Goal: Task Accomplishment & Management: Manage account settings

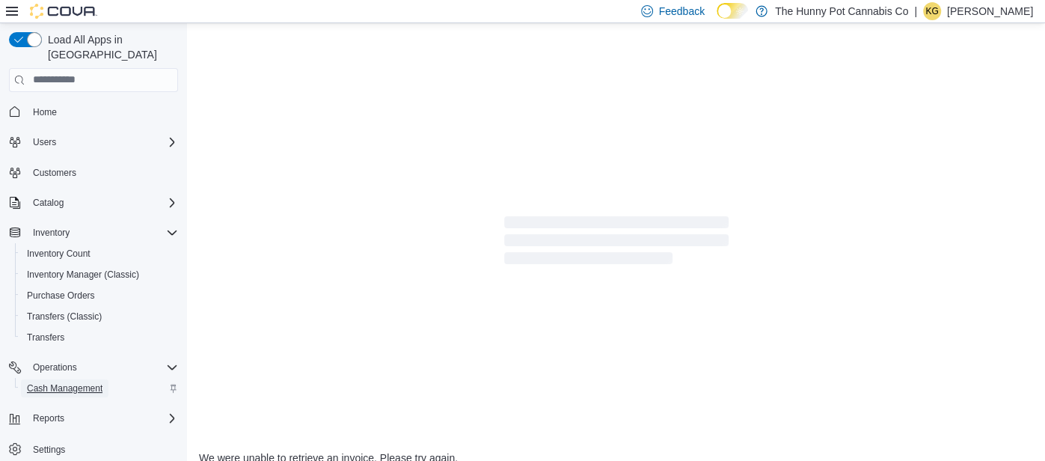
click at [87, 379] on span "Cash Management" at bounding box center [65, 388] width 76 height 18
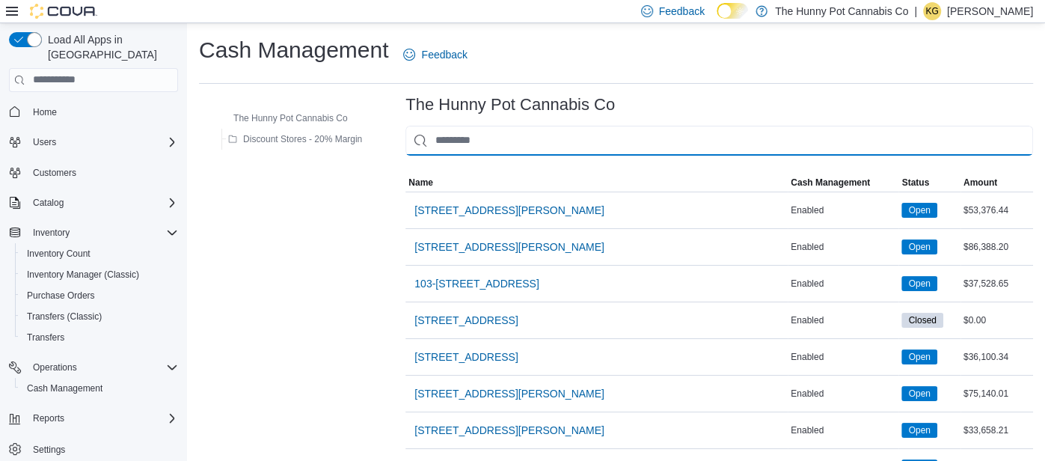
click at [554, 148] on input "This is a search bar. As you type, the results lower in the page will automatic…" at bounding box center [719, 141] width 628 height 30
type input "**"
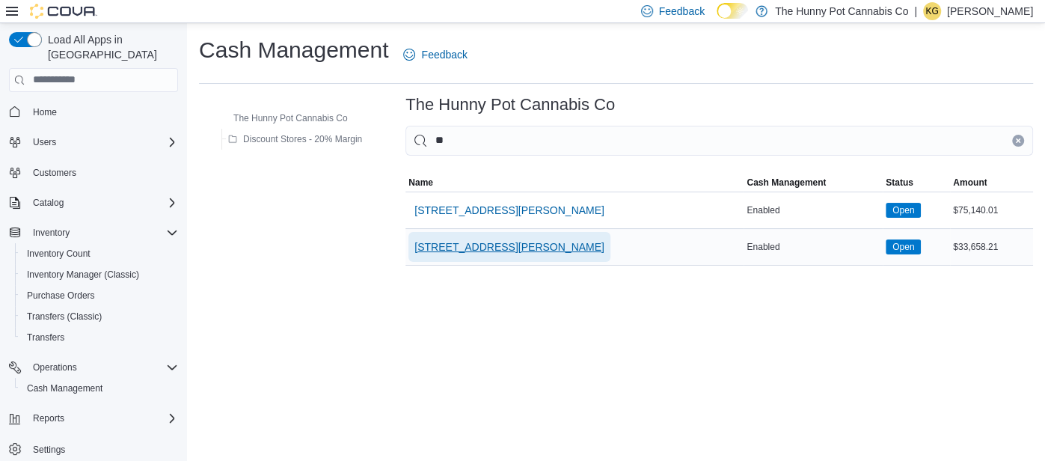
click at [465, 235] on span "[STREET_ADDRESS][PERSON_NAME]" at bounding box center [509, 247] width 190 height 30
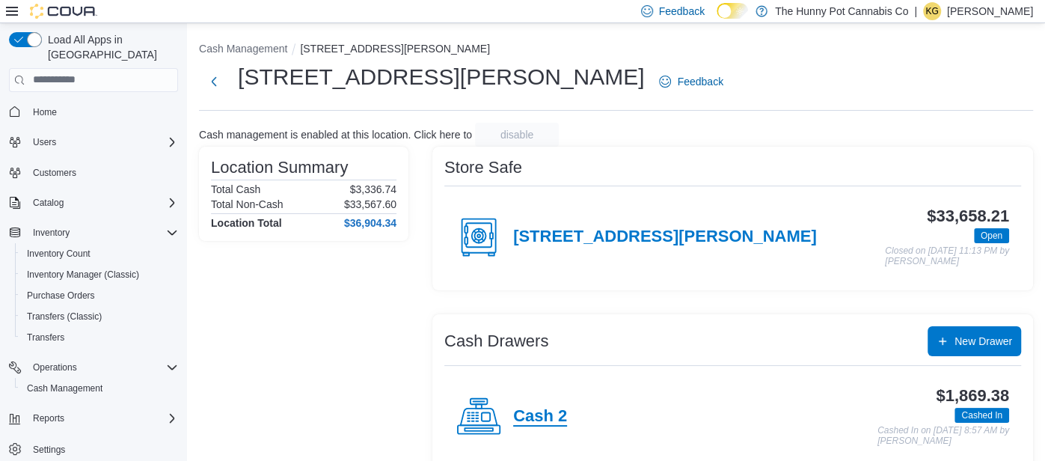
click at [545, 417] on h4 "Cash 2" at bounding box center [540, 416] width 54 height 19
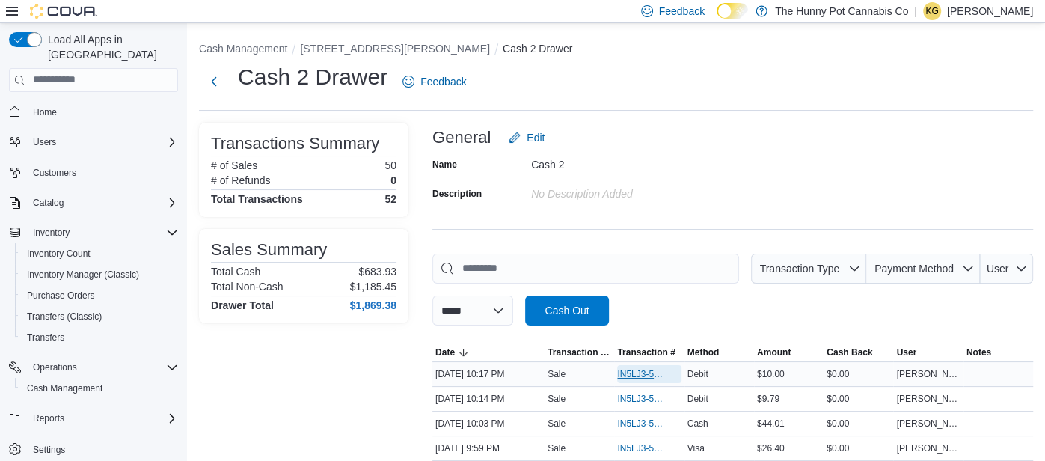
click at [632, 370] on span "IN5LJ3-5765743" at bounding box center [641, 374] width 49 height 12
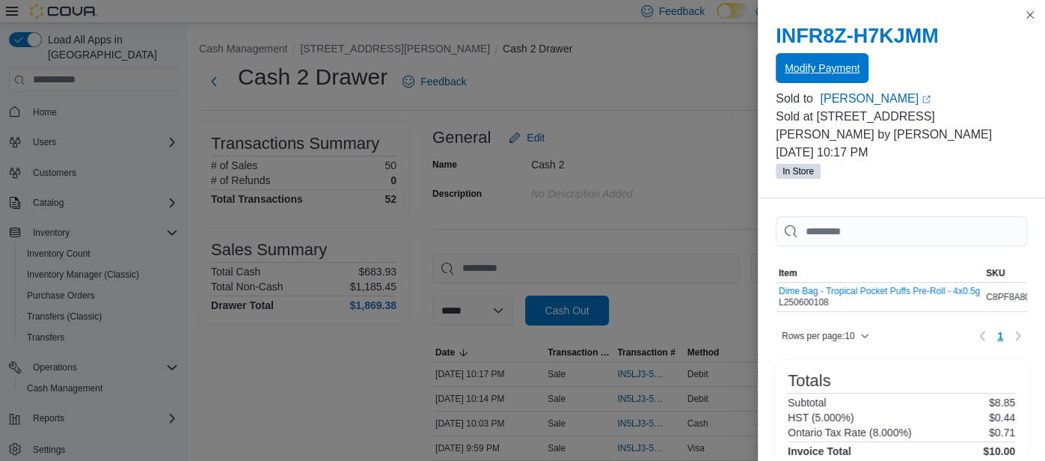
click at [831, 67] on span "Modify Payment" at bounding box center [822, 68] width 75 height 15
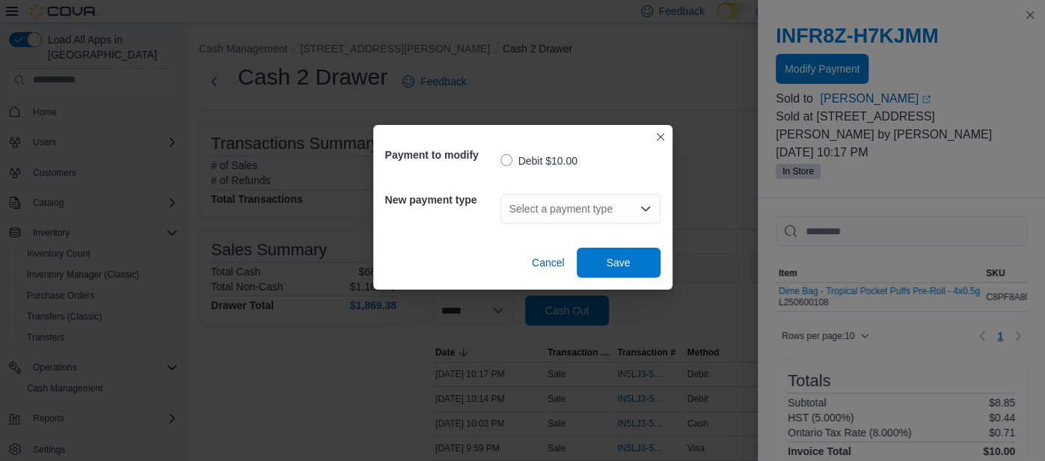
click at [608, 206] on div "Select a payment type" at bounding box center [580, 209] width 160 height 30
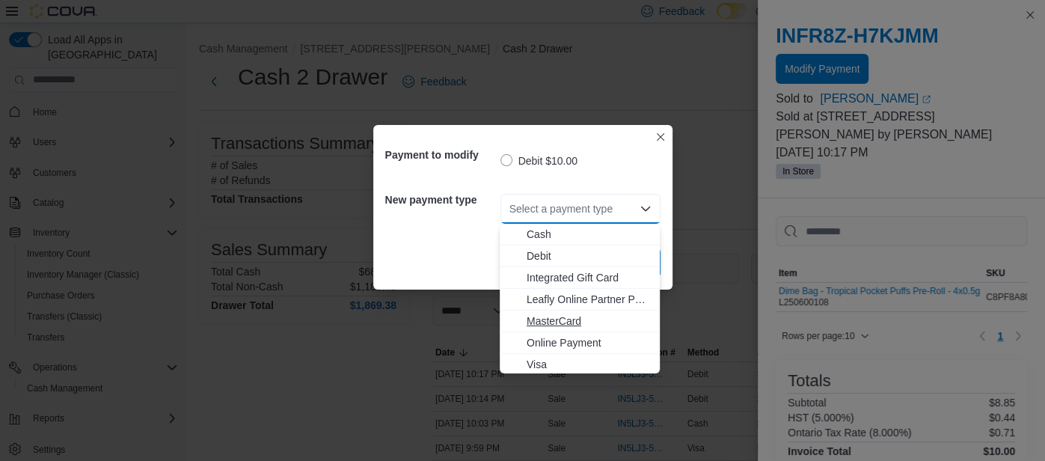
click at [564, 319] on span "MasterCard" at bounding box center [589, 320] width 124 height 15
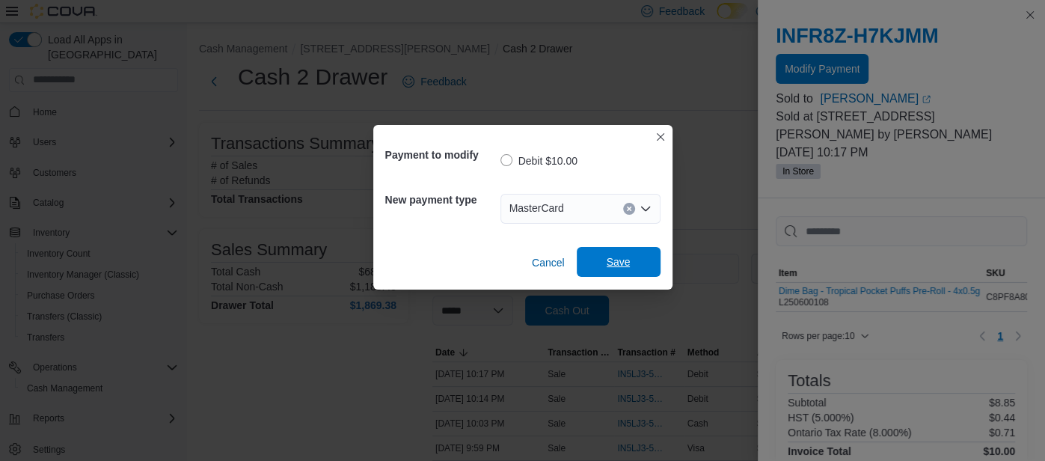
click at [620, 253] on span "Save" at bounding box center [619, 262] width 66 height 30
